Goal: Information Seeking & Learning: Learn about a topic

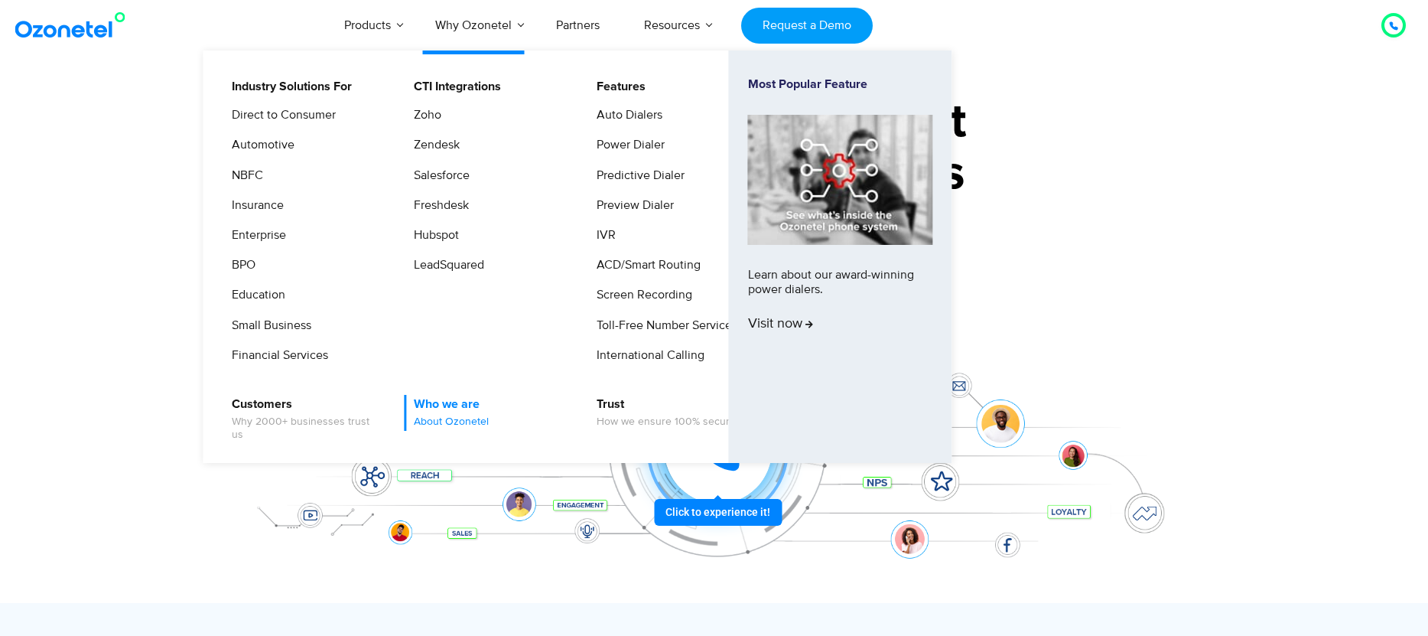
click at [454, 421] on span "About Ozonetel" at bounding box center [451, 421] width 75 height 13
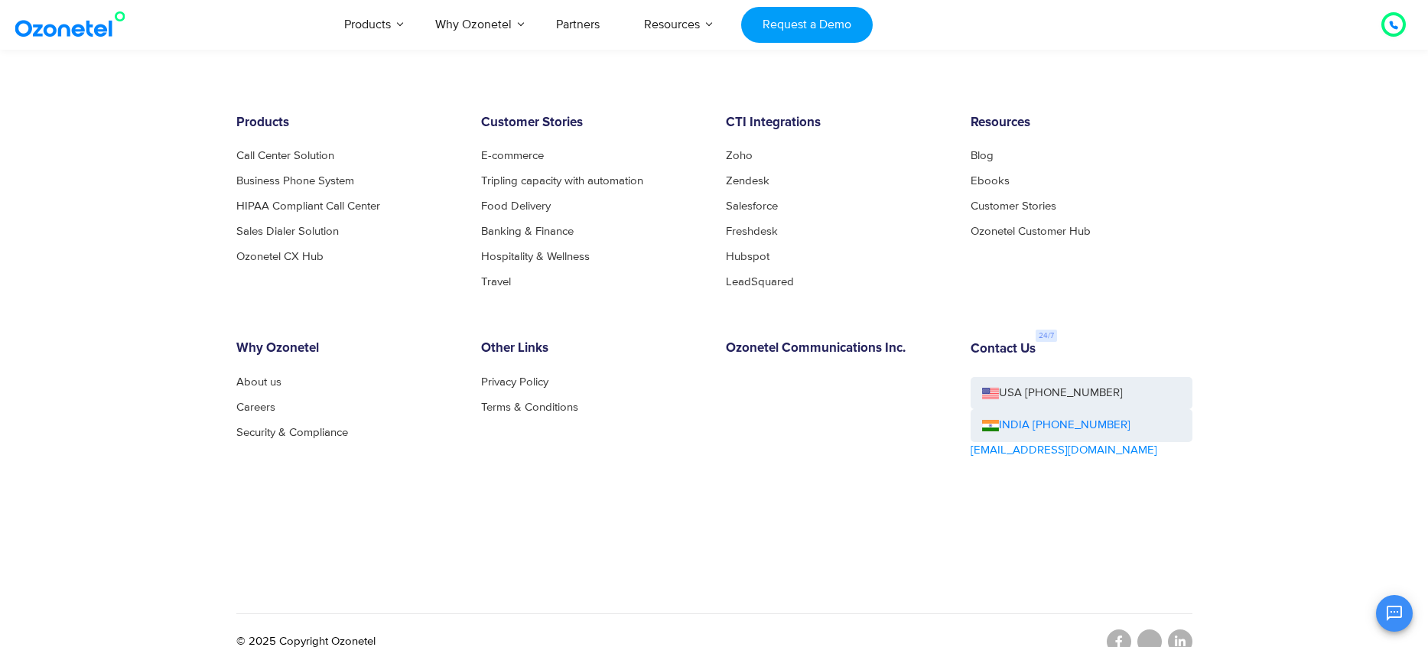
scroll to position [1628, 0]
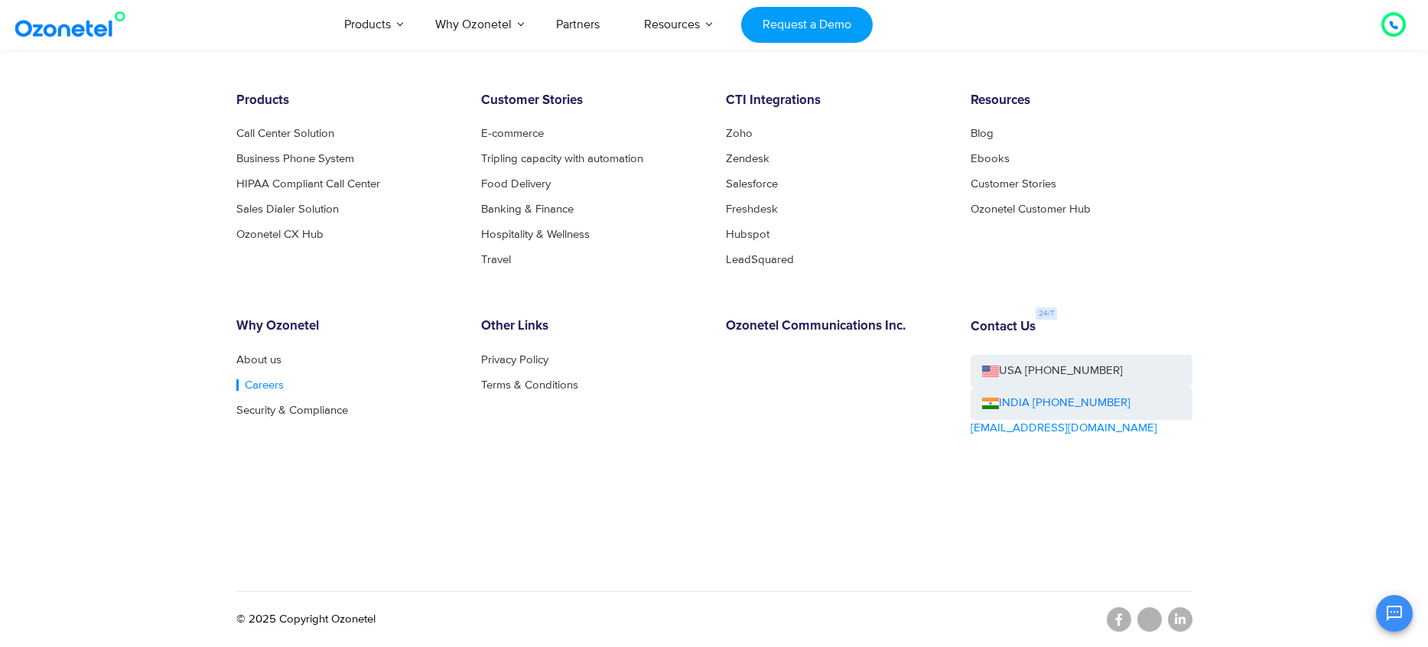
click at [245, 383] on link "Careers" at bounding box center [259, 384] width 47 height 11
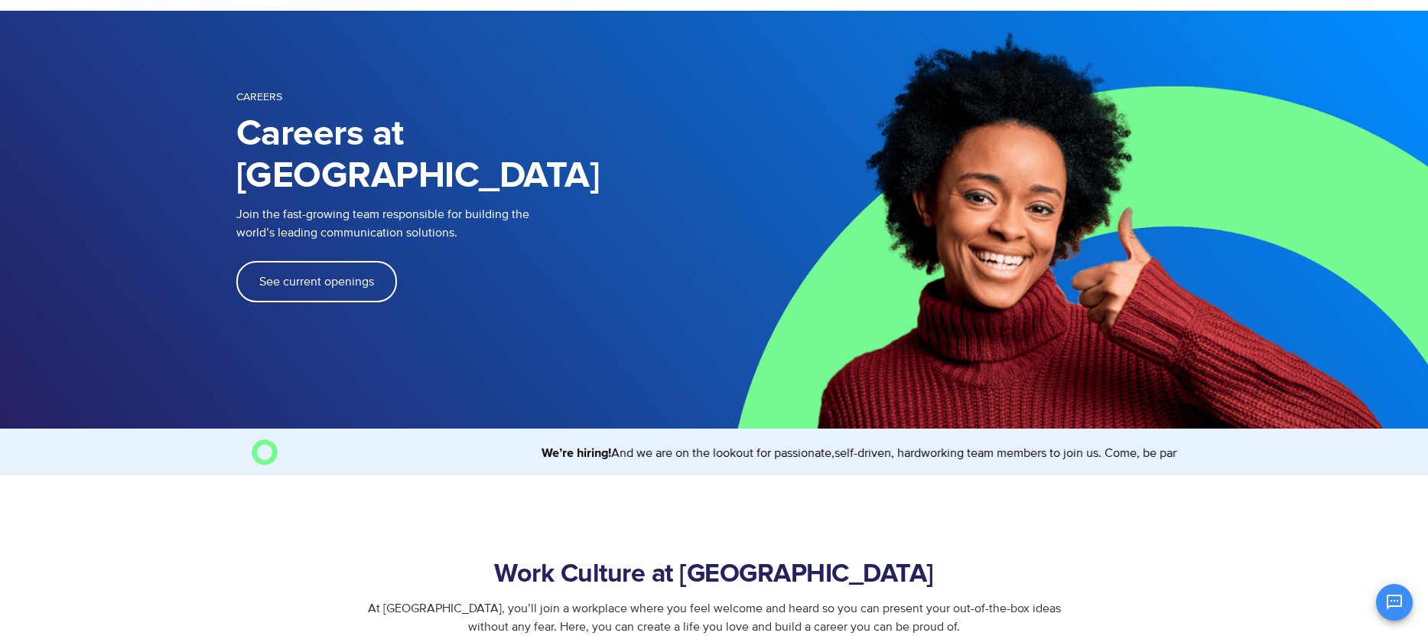
click at [248, 261] on link "See current openings" at bounding box center [316, 281] width 161 height 41
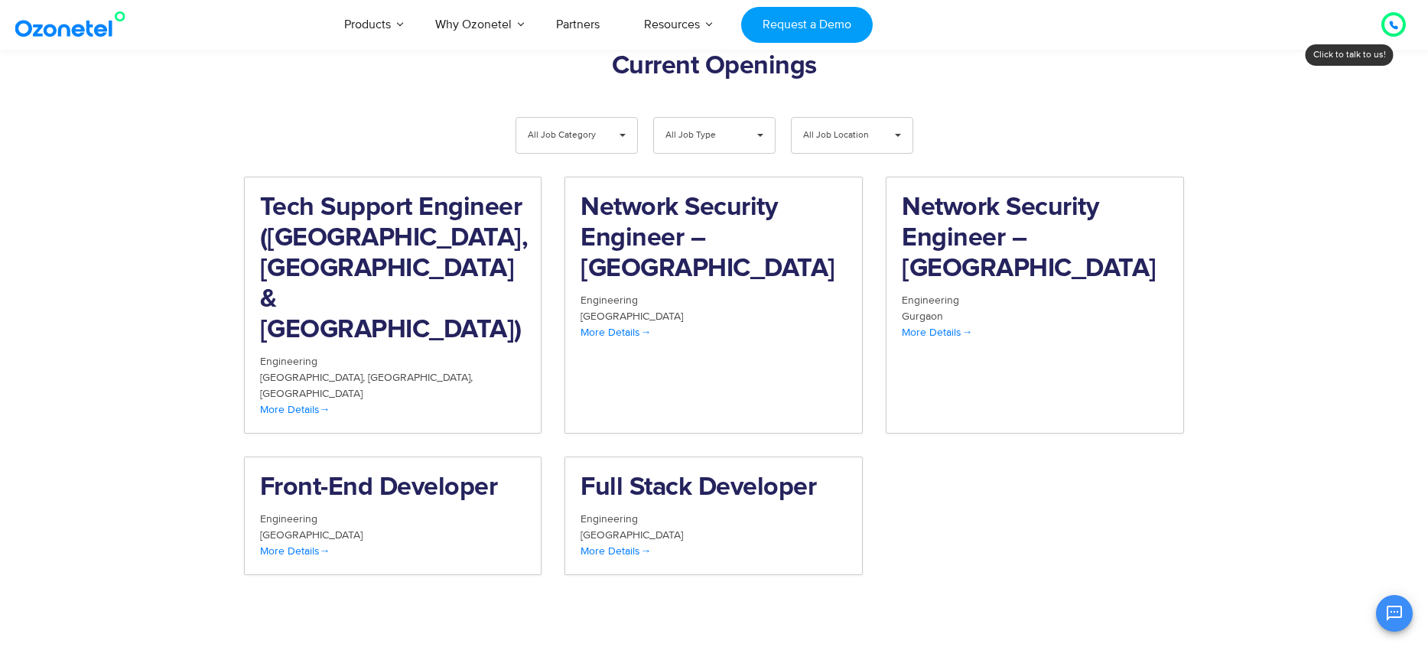
scroll to position [1585, 0]
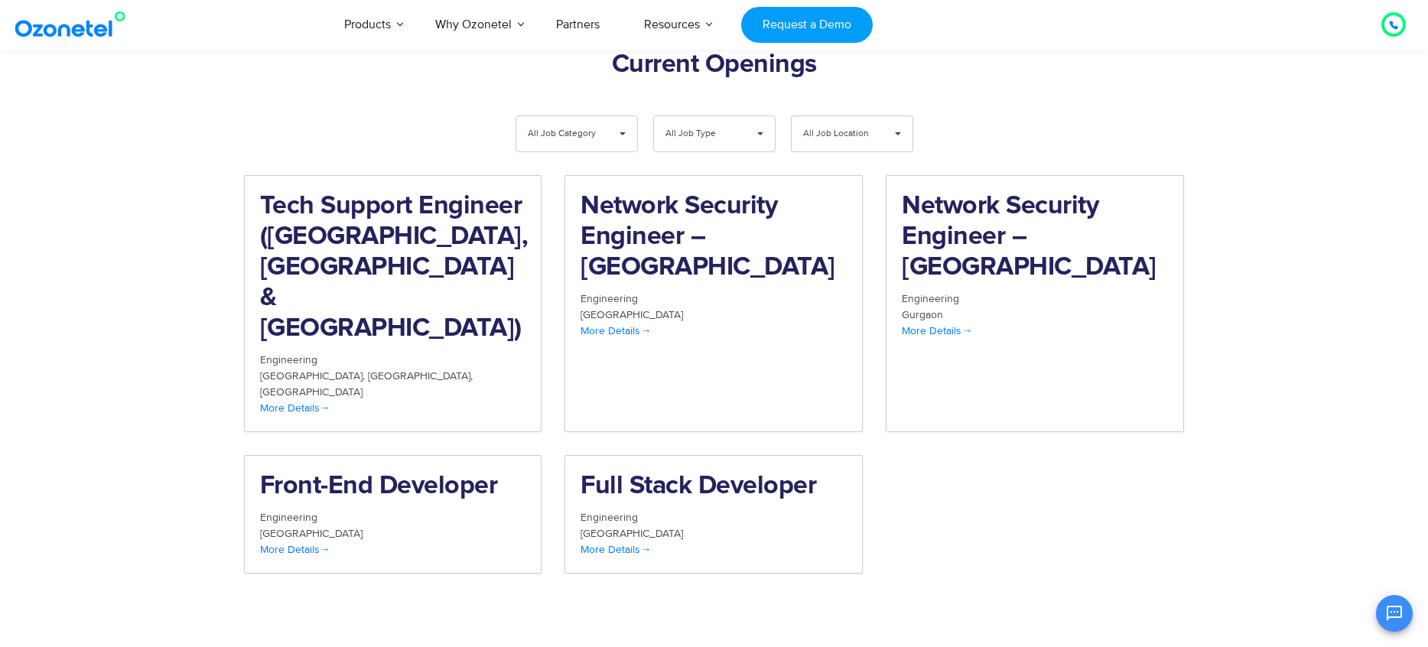
click at [85, 32] on img at bounding box center [73, 25] width 124 height 28
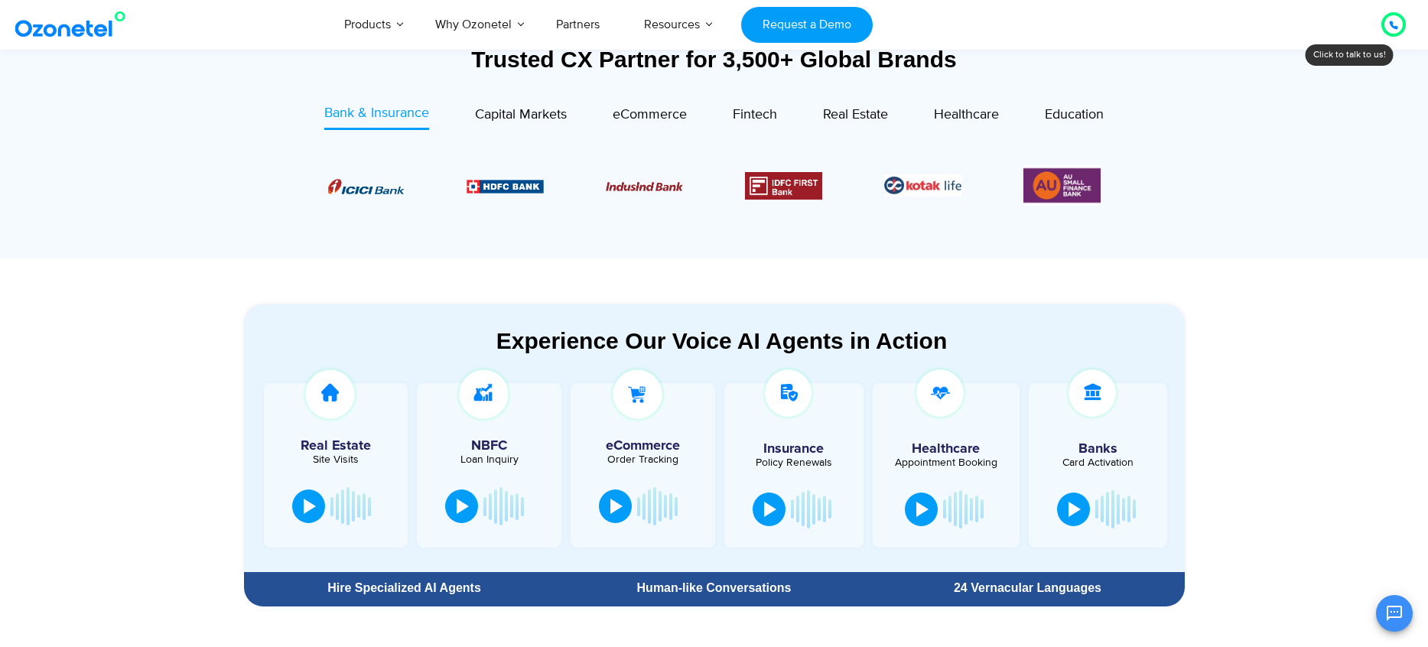
scroll to position [596, 0]
